Goal: Transaction & Acquisition: Purchase product/service

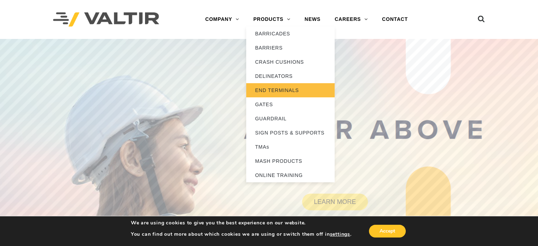
click at [265, 87] on link "END TERMINALS" at bounding box center [290, 90] width 88 height 14
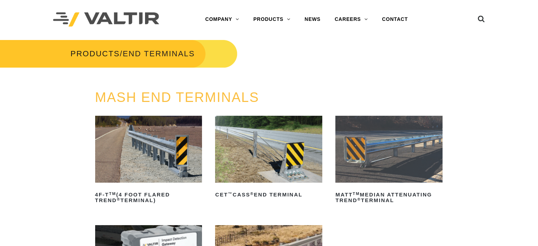
scroll to position [35, 0]
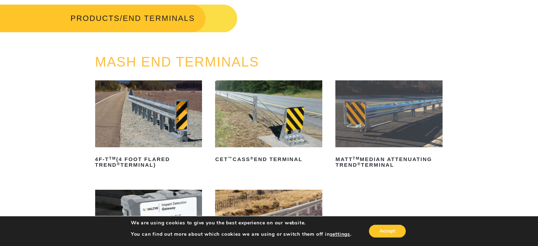
click at [396, 124] on img at bounding box center [388, 113] width 107 height 67
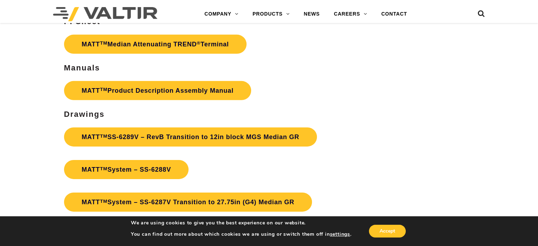
scroll to position [2201, 0]
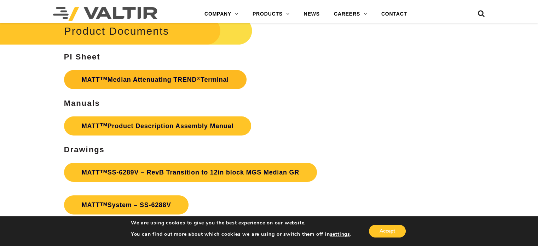
click at [177, 73] on link "MATT TM Median Attenuating TREND ® Terminal" at bounding box center [155, 79] width 183 height 19
